Goal: Task Accomplishment & Management: Use online tool/utility

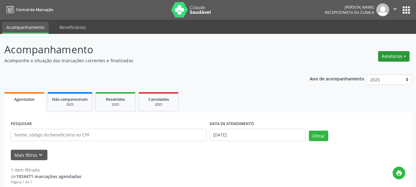
drag, startPoint x: 396, startPoint y: 54, endPoint x: 391, endPoint y: 54, distance: 4.6
click at [393, 54] on button "Relatórios" at bounding box center [393, 56] width 31 height 10
click at [365, 68] on link "Agendamentos" at bounding box center [377, 69] width 66 height 9
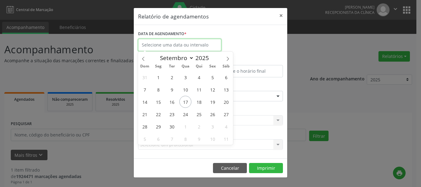
click at [159, 46] on input "text" at bounding box center [179, 45] width 83 height 12
click at [184, 103] on span "17" at bounding box center [185, 102] width 12 height 12
type input "[DATE]"
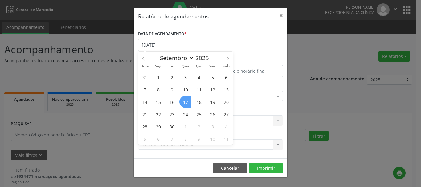
click at [184, 103] on span "17" at bounding box center [185, 102] width 12 height 12
click at [184, 103] on div "ESPECIALIDADE Seleciona uma especialidade Todas as especialidades Alergologia A…" at bounding box center [210, 94] width 148 height 24
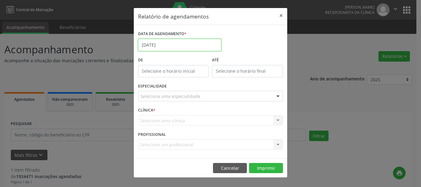
click at [144, 43] on input "[DATE]" at bounding box center [179, 45] width 83 height 12
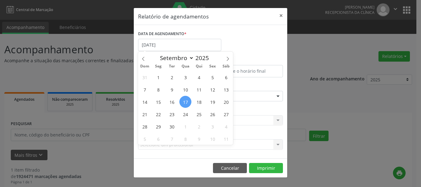
click at [183, 101] on span "17" at bounding box center [185, 102] width 12 height 12
type input "[DATE]"
click at [183, 101] on span "17" at bounding box center [185, 102] width 12 height 12
select select "8"
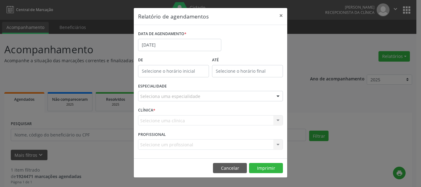
drag, startPoint x: 185, startPoint y: 104, endPoint x: 175, endPoint y: 100, distance: 11.6
click at [184, 112] on form "DATA DE AGENDAMENTO * [DATE] De ATÉ ESPECIALIDADE Seleciona uma especialidade T…" at bounding box center [210, 91] width 145 height 125
click at [148, 42] on input "[DATE]" at bounding box center [179, 45] width 83 height 12
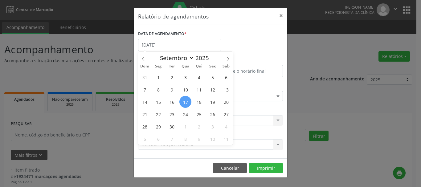
click at [187, 101] on span "17" at bounding box center [185, 102] width 12 height 12
type input "[DATE]"
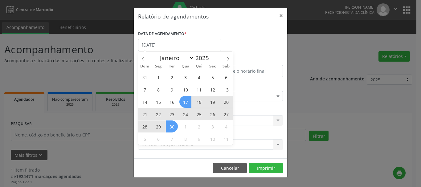
drag, startPoint x: 187, startPoint y: 101, endPoint x: 171, endPoint y: 129, distance: 32.3
click at [171, 129] on div "31 1 2 3 4 5 6 7 8 9 10 11 12 13 14 15 16 17 18 19 20 21 22 23 24 25 26 27 28 2…" at bounding box center [185, 108] width 95 height 74
click at [171, 128] on span "30" at bounding box center [172, 126] width 12 height 12
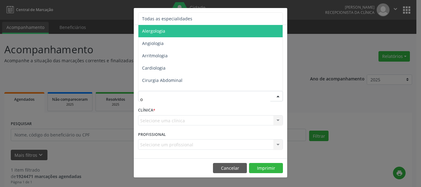
type input "of"
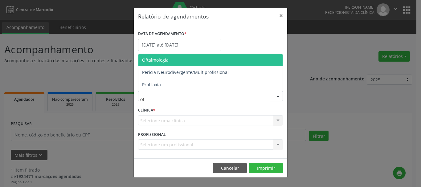
click at [158, 58] on span "Oftalmologia" at bounding box center [155, 60] width 26 height 6
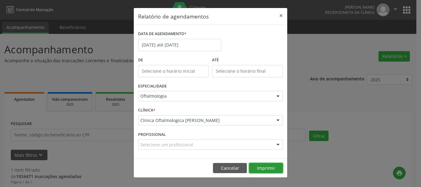
click at [275, 168] on button "Imprimir" at bounding box center [266, 168] width 34 height 10
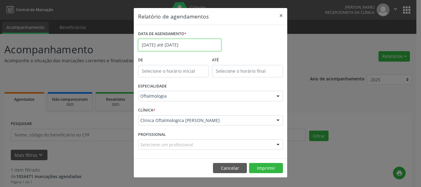
click at [167, 44] on input "[DATE] até [DATE]" at bounding box center [179, 45] width 83 height 12
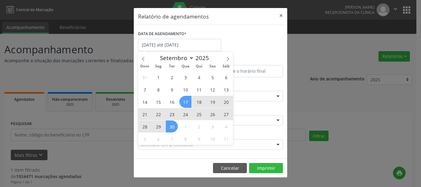
click at [188, 102] on span "17" at bounding box center [185, 102] width 12 height 12
type input "[DATE]"
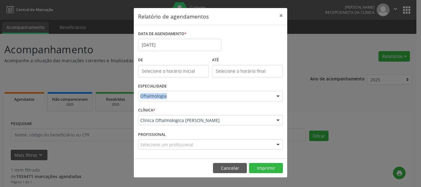
click at [188, 102] on div "ESPECIALIDADE Oftalmologia Todas as especialidades Alergologia Angiologia Arrit…" at bounding box center [210, 94] width 148 height 24
click at [269, 169] on button "Imprimir" at bounding box center [266, 168] width 34 height 10
click at [235, 169] on button "Cancelar" at bounding box center [230, 168] width 34 height 10
